Goal: Find specific page/section: Find specific page/section

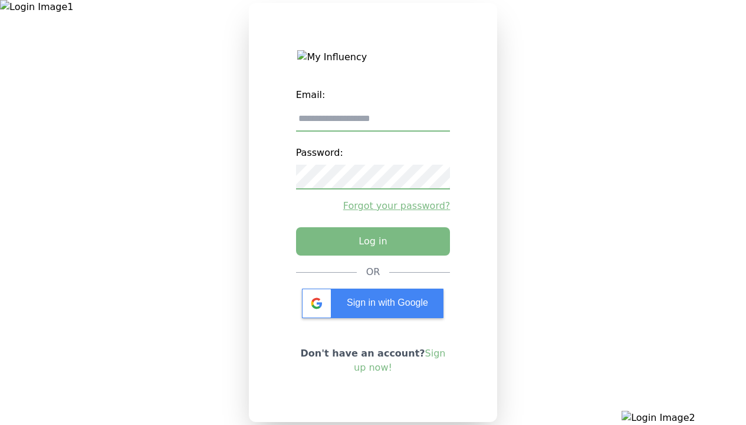
click at [373, 123] on input "email" at bounding box center [373, 119] width 155 height 25
type input "**********"
